Goal: Find specific page/section: Find specific page/section

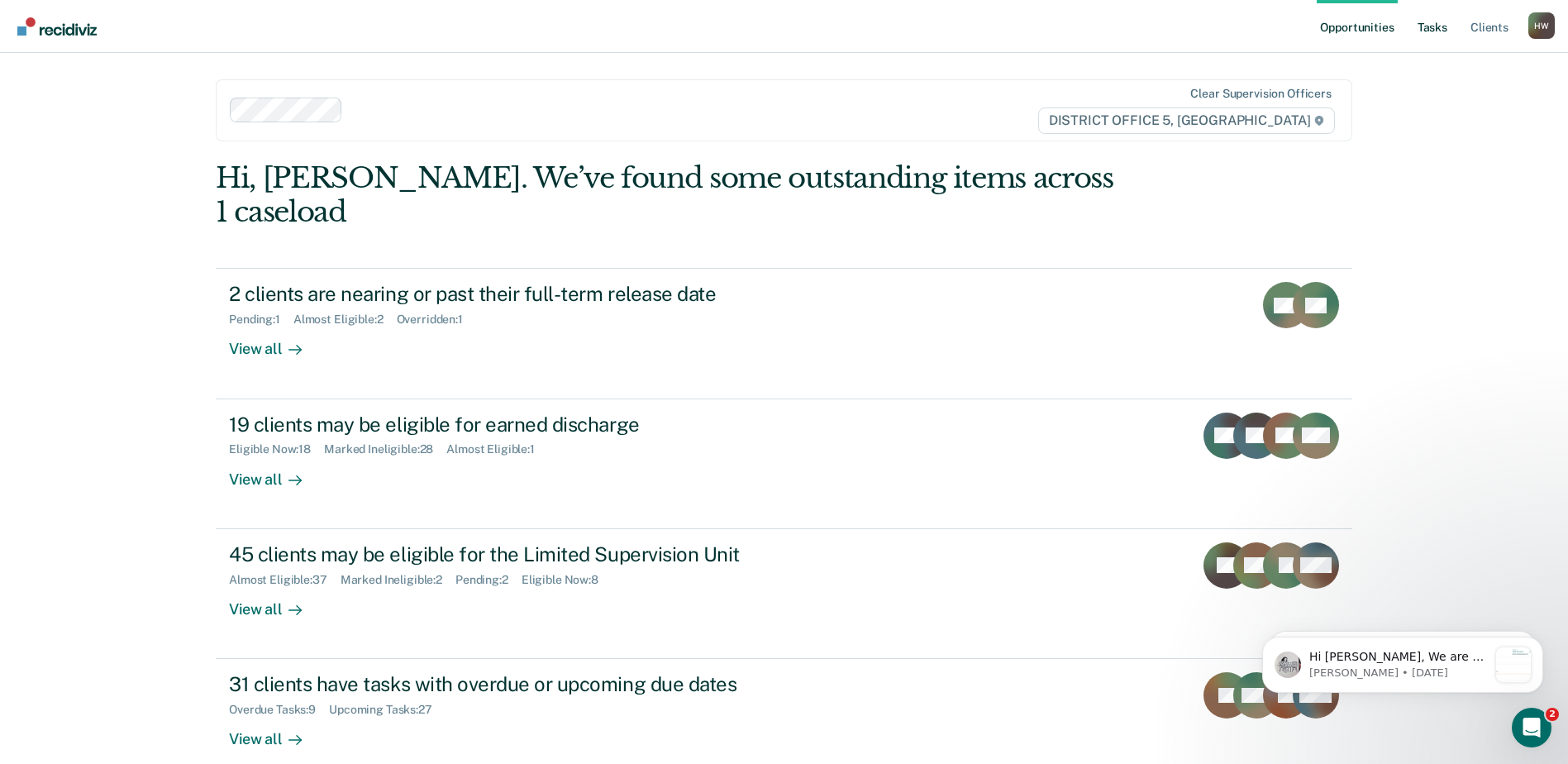
click at [1431, 29] on link "Tasks" at bounding box center [1432, 26] width 36 height 53
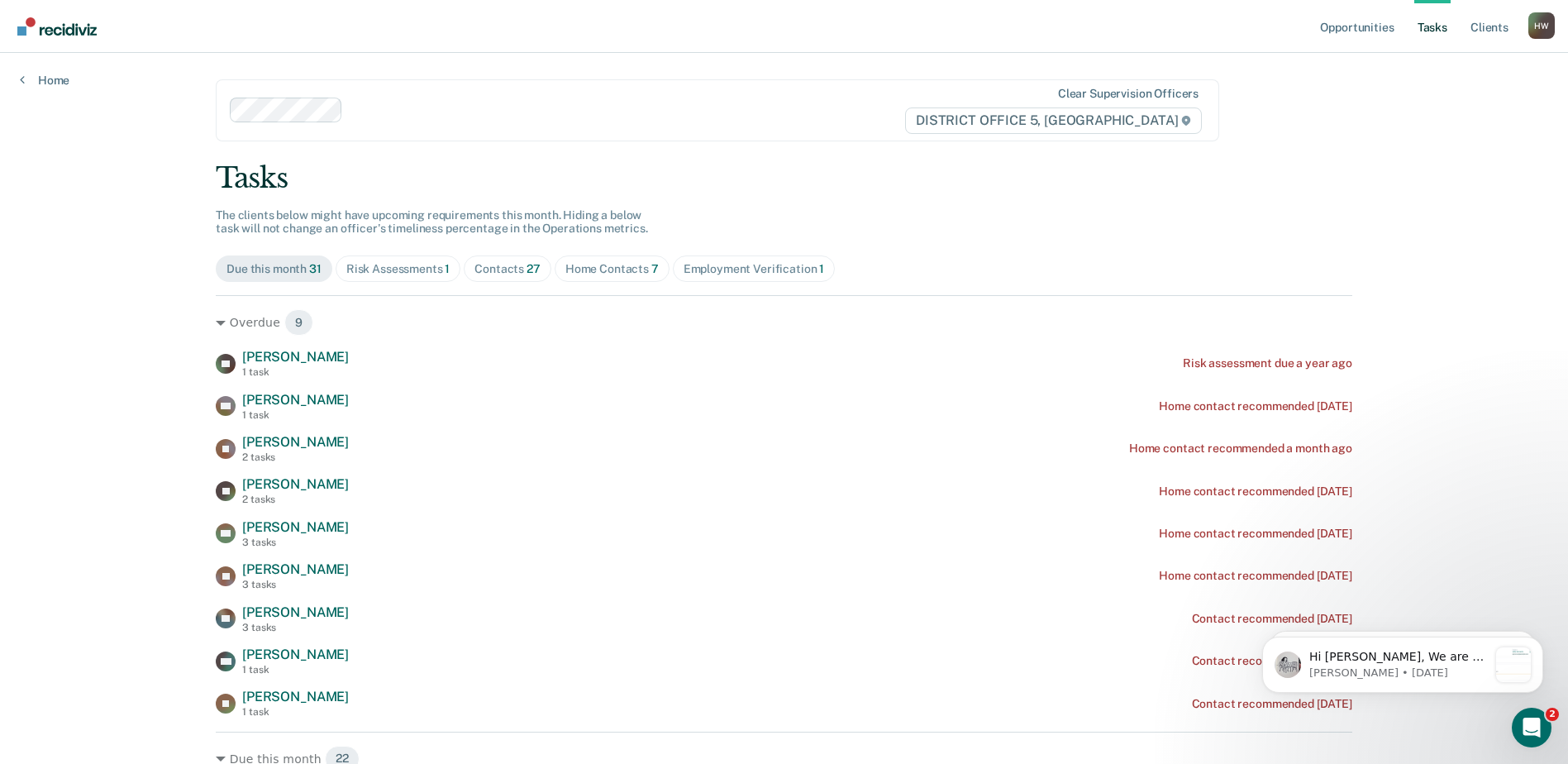
click at [507, 273] on div "Contacts 27" at bounding box center [507, 269] width 66 height 14
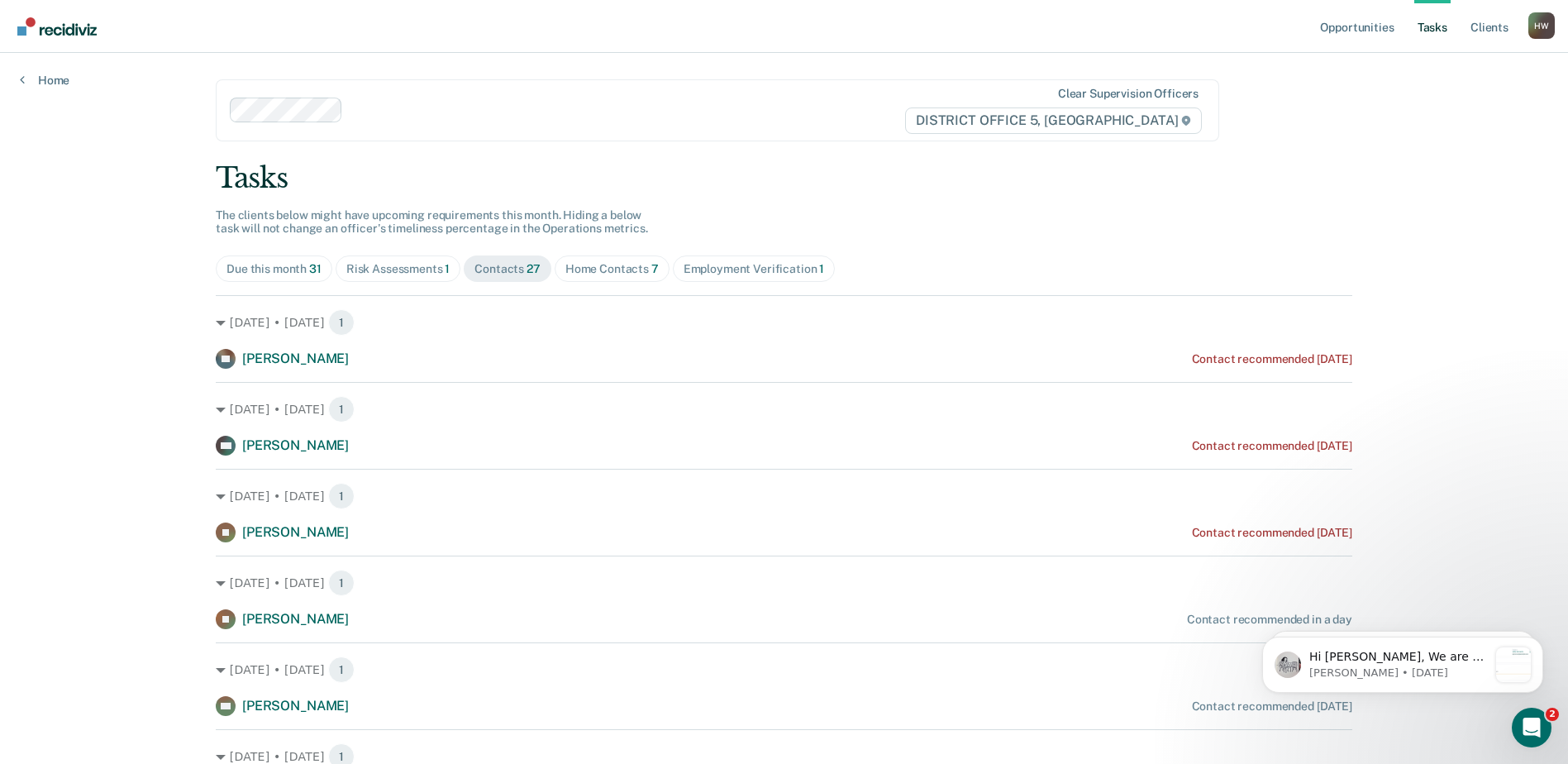
click at [603, 273] on div "Home Contacts 7" at bounding box center [611, 269] width 94 height 14
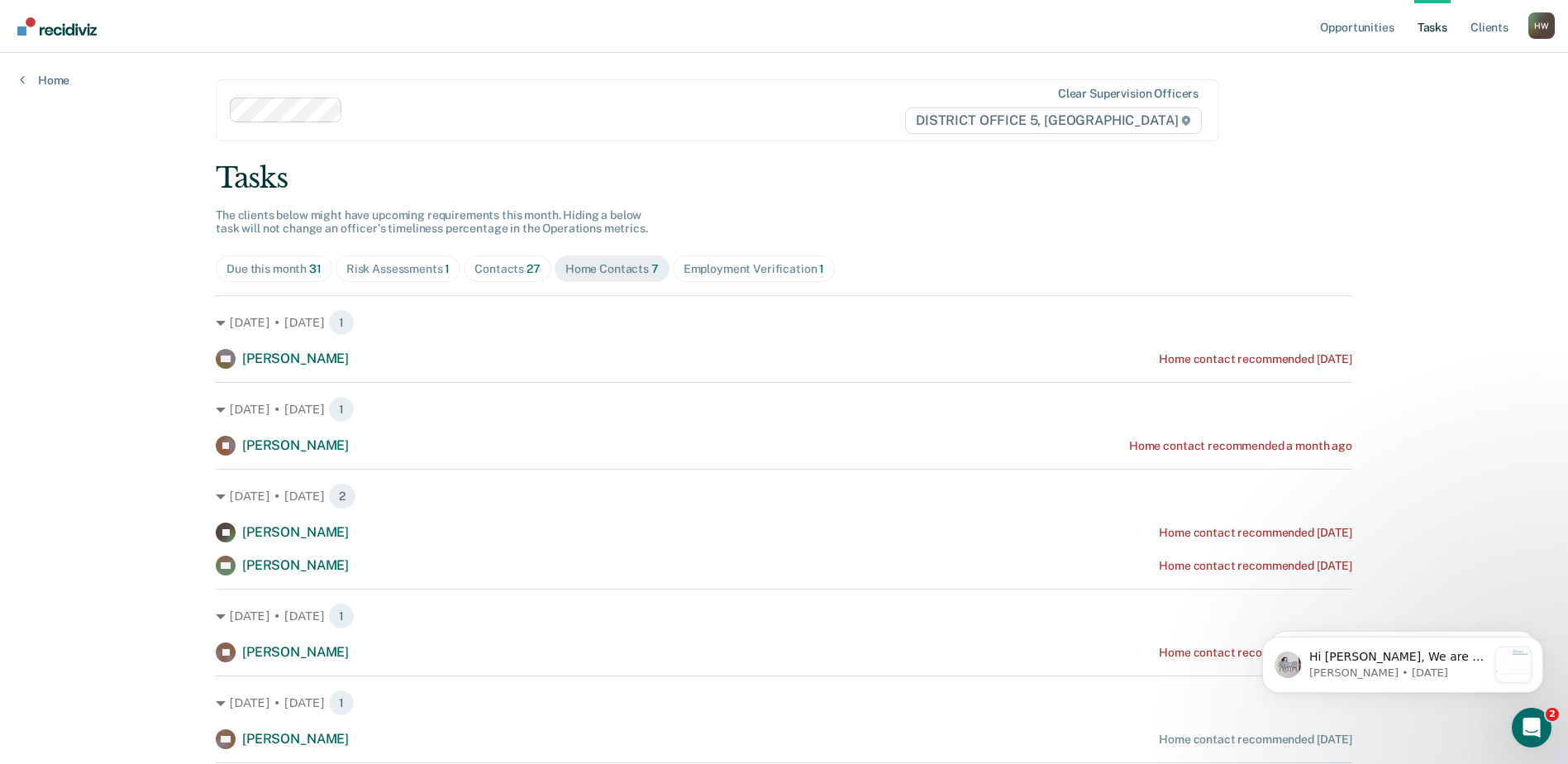
click at [405, 269] on div "Risk Assessments 1" at bounding box center [399, 269] width 104 height 14
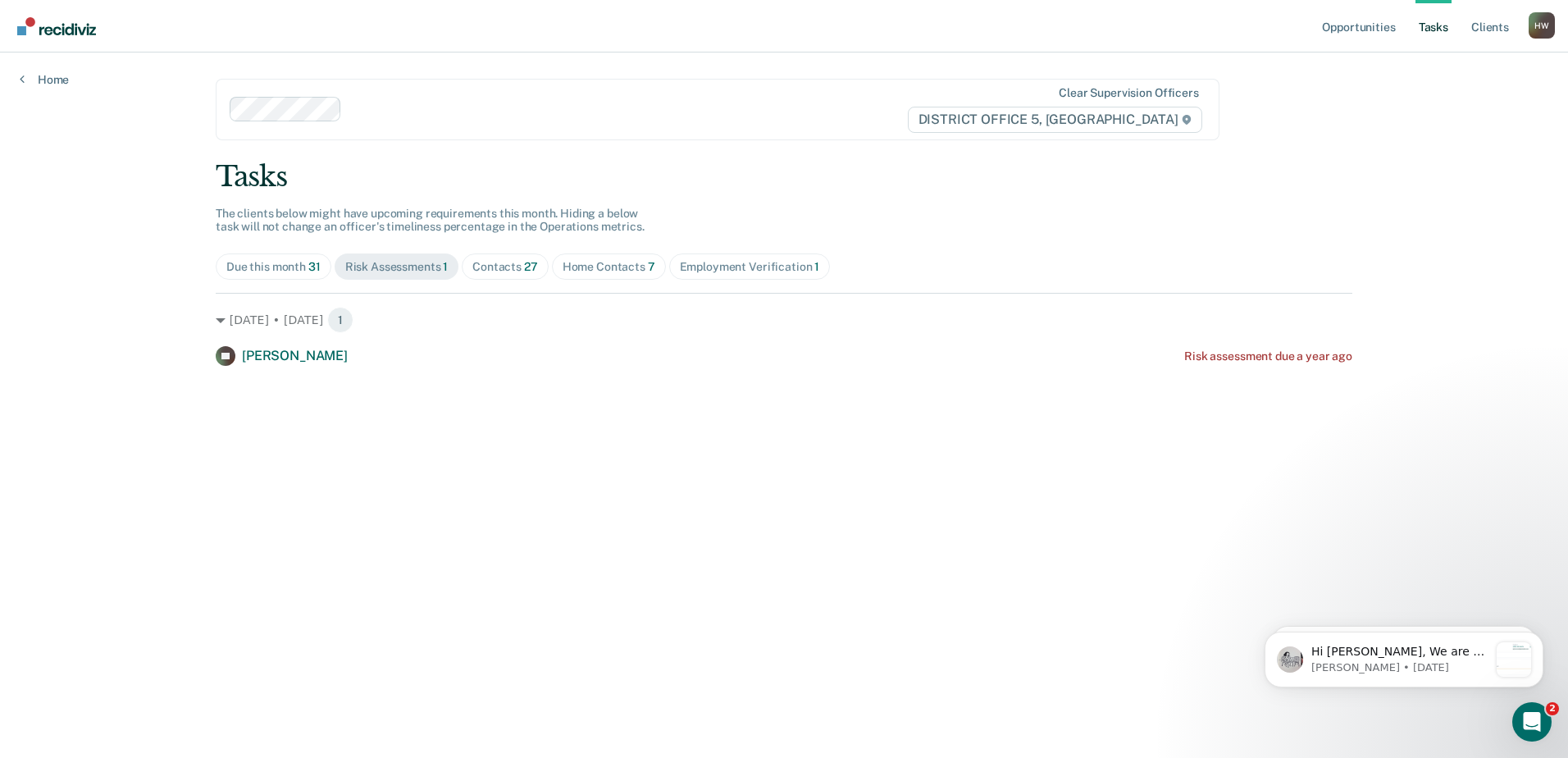
click at [744, 271] on div "Employment Verification 1" at bounding box center [750, 267] width 140 height 14
click at [610, 269] on div "Home Contacts 7" at bounding box center [608, 267] width 93 height 14
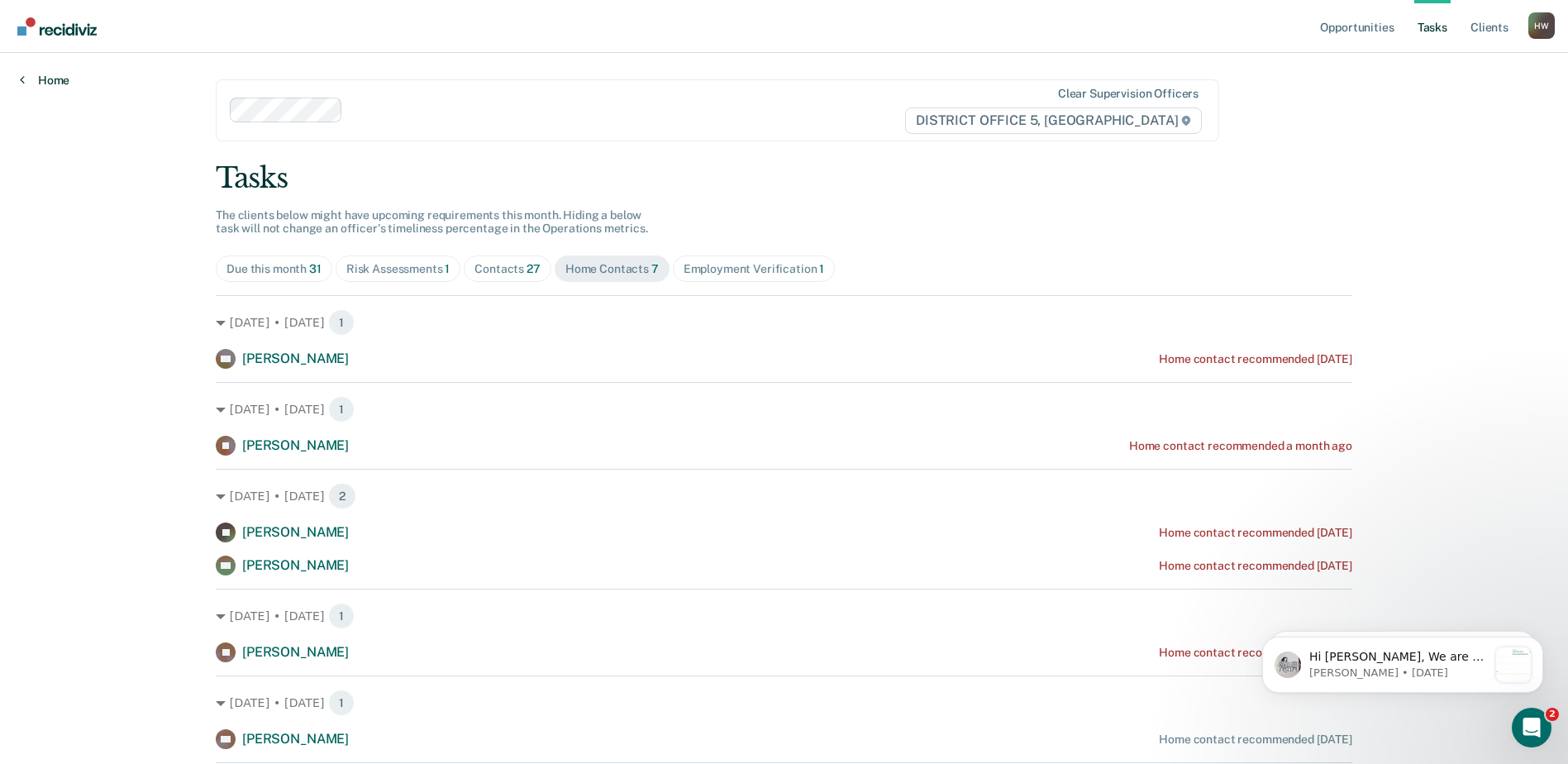
click at [47, 84] on link "Home" at bounding box center [45, 80] width 50 height 15
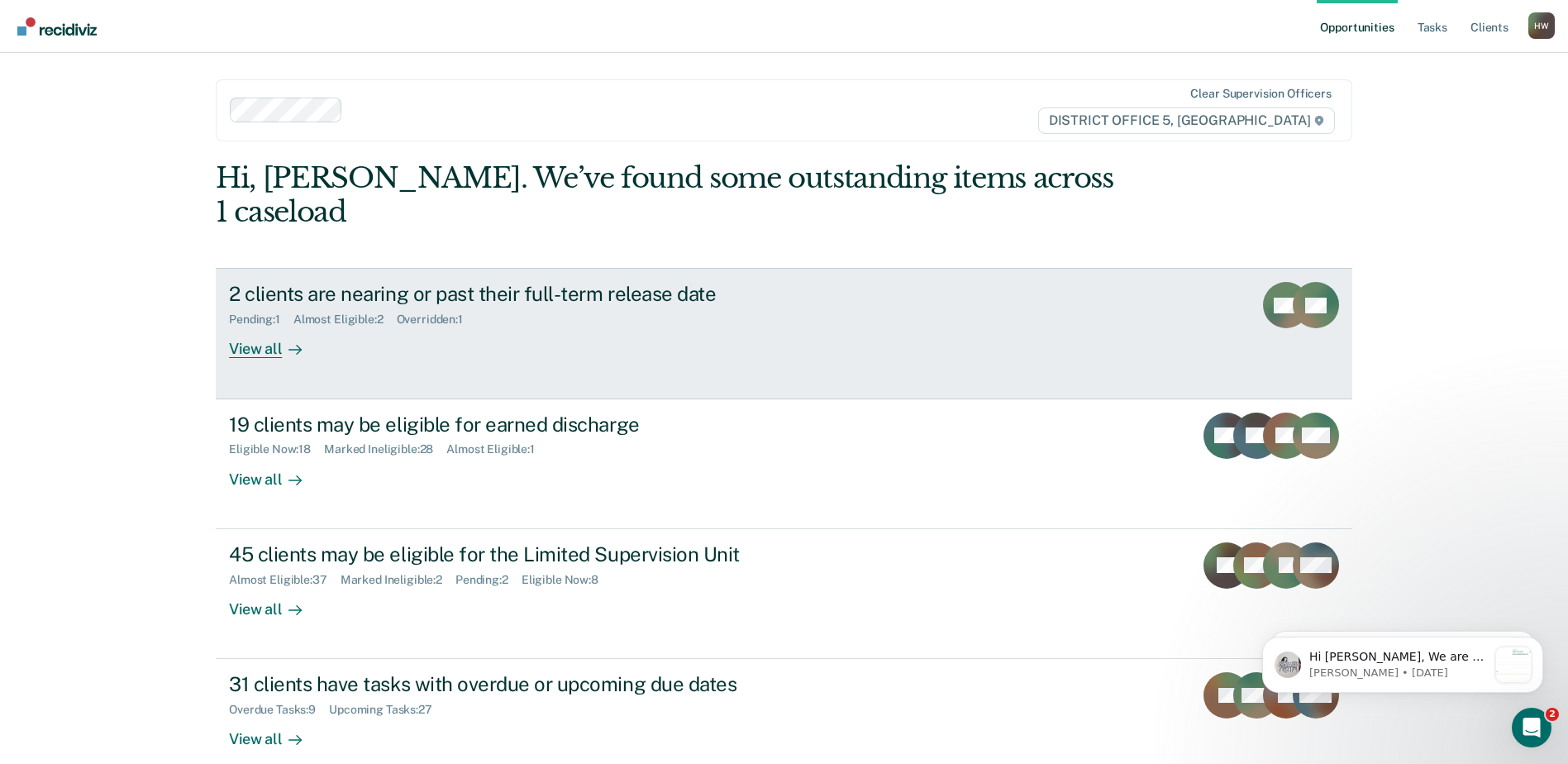
click at [249, 327] on div "View all" at bounding box center [276, 343] width 93 height 32
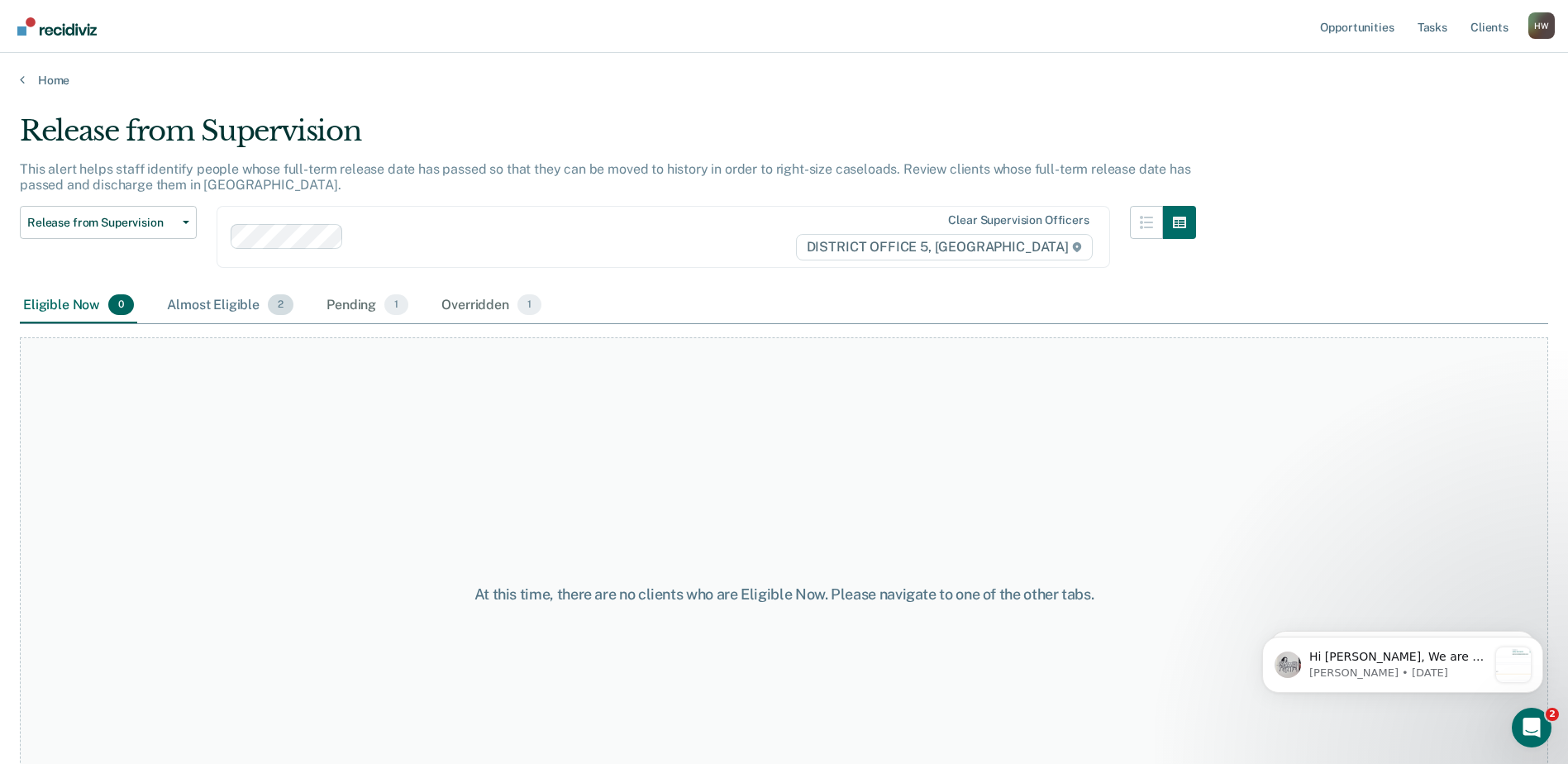
click at [232, 305] on div "Almost Eligible 2" at bounding box center [230, 306] width 133 height 36
